Goal: Check status

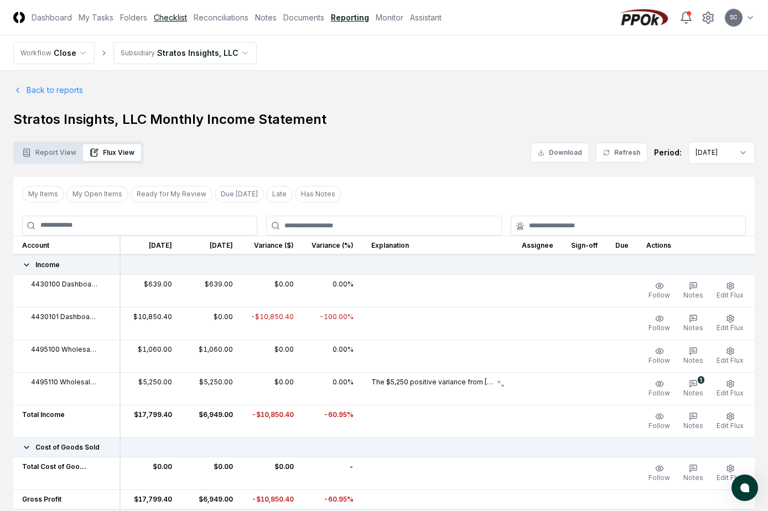
click at [170, 14] on link "Checklist" at bounding box center [170, 18] width 33 height 12
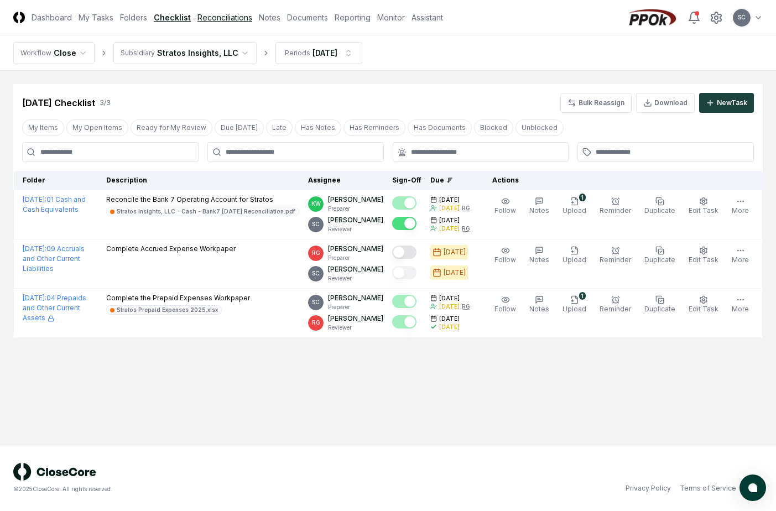
click at [232, 17] on link "Reconciliations" at bounding box center [224, 18] width 55 height 12
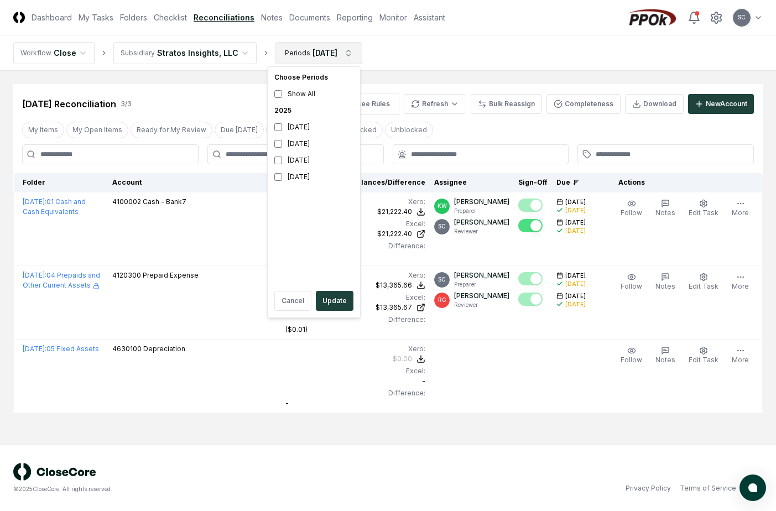
click at [308, 51] on html "CloseCore Dashboard My Tasks Folders Checklist Reconciliations Notes Documents …" at bounding box center [388, 255] width 776 height 511
click at [293, 160] on div "[DATE]" at bounding box center [314, 160] width 88 height 17
click at [292, 144] on div "[DATE]" at bounding box center [314, 144] width 88 height 17
click at [333, 300] on button "Update" at bounding box center [335, 301] width 38 height 20
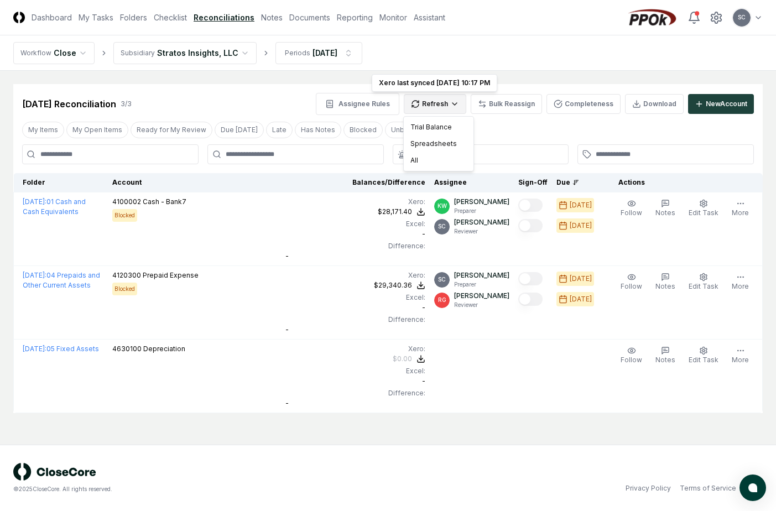
click at [436, 107] on html "CloseCore Dashboard My Tasks Folders Checklist Reconciliations Notes Documents …" at bounding box center [388, 255] width 776 height 511
click at [419, 144] on div "Spreadsheets" at bounding box center [438, 144] width 65 height 17
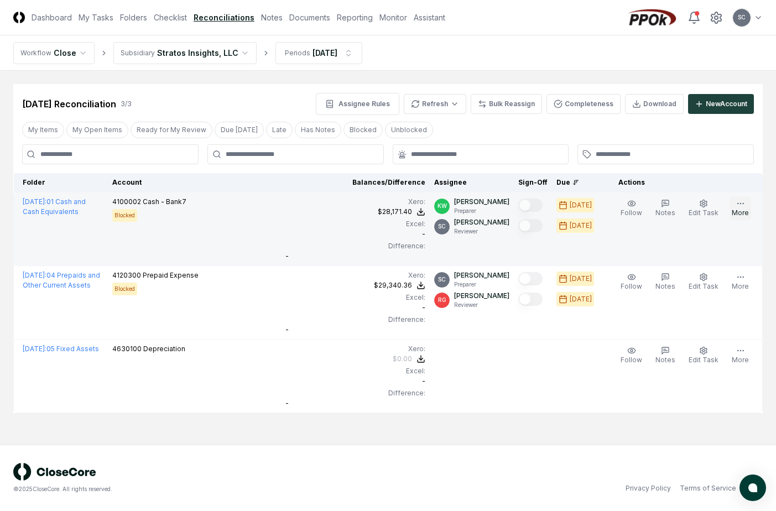
click at [739, 205] on icon "button" at bounding box center [740, 203] width 9 height 9
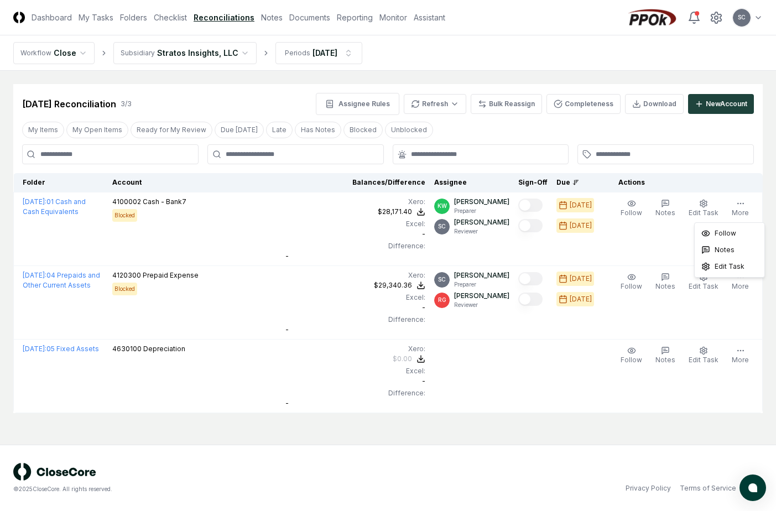
click at [334, 185] on th "Balances/Difference" at bounding box center [355, 182] width 149 height 19
click at [171, 20] on link "Checklist" at bounding box center [170, 18] width 33 height 12
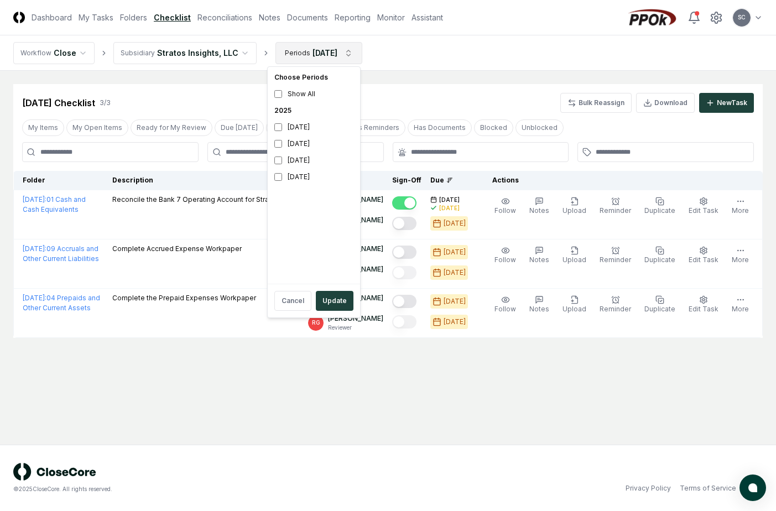
click at [287, 48] on html "CloseCore Dashboard My Tasks Folders Checklist Reconciliations Notes Documents …" at bounding box center [388, 255] width 776 height 511
click at [339, 294] on button "Update" at bounding box center [335, 301] width 38 height 20
